Goal: Find contact information: Find contact information

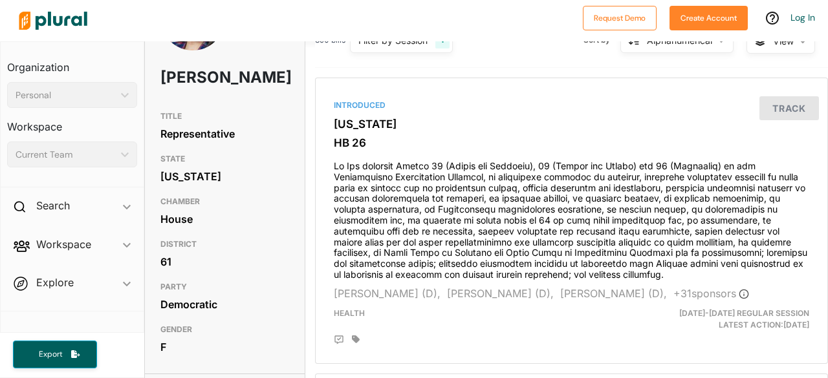
scroll to position [75, 0]
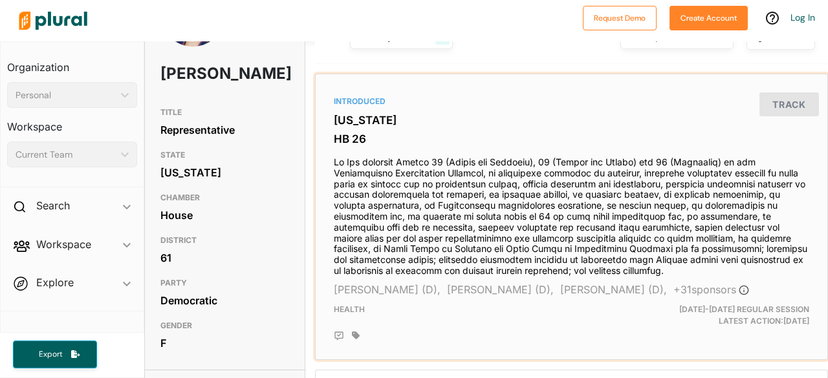
click at [335, 279] on div "Introduced [US_STATE] HB 26 [PERSON_NAME] (D), [PERSON_NAME] (D), [PERSON_NAME]…" at bounding box center [571, 217] width 501 height 275
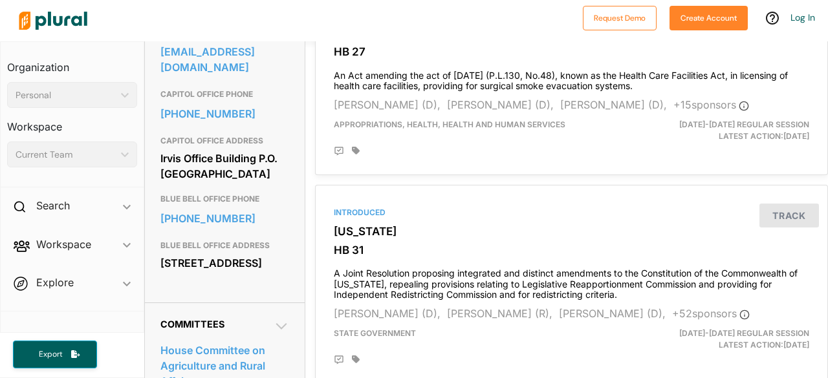
scroll to position [481, 0]
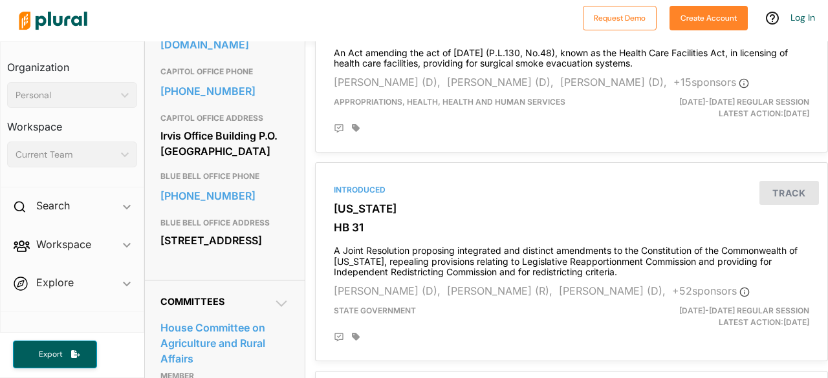
drag, startPoint x: 162, startPoint y: 261, endPoint x: 263, endPoint y: 274, distance: 101.7
click at [263, 250] on div "[STREET_ADDRESS]" at bounding box center [224, 240] width 129 height 19
copy div "[STREET_ADDRESS]"
